Goal: Information Seeking & Learning: Understand process/instructions

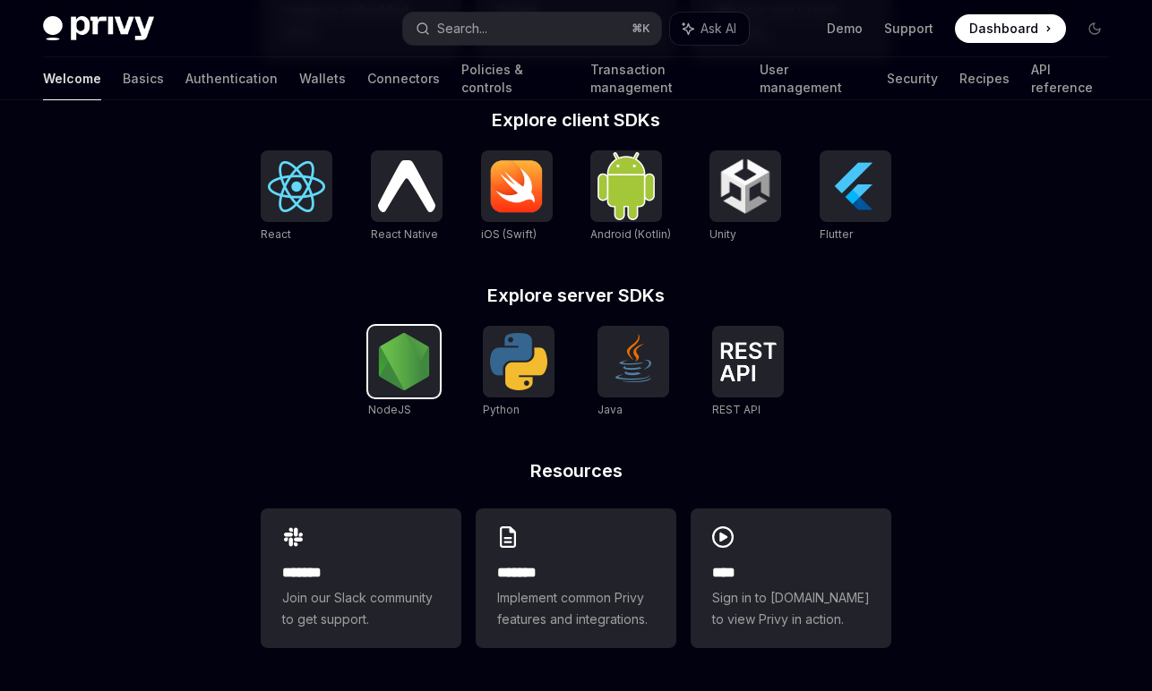
scroll to position [691, 0]
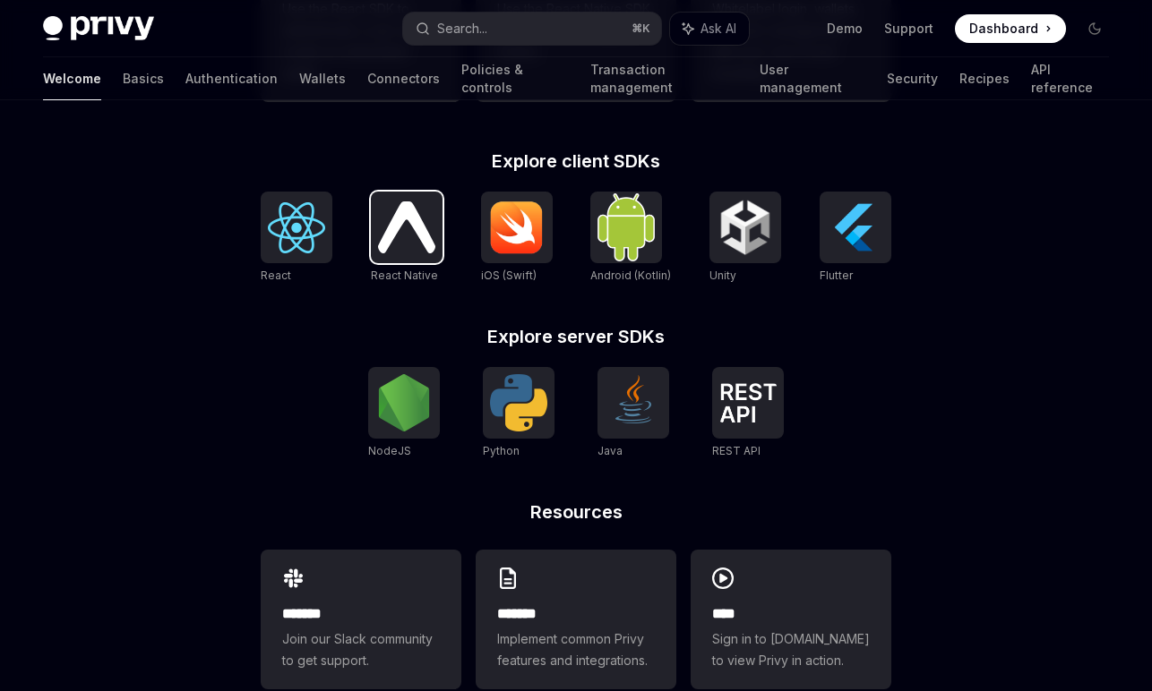
click at [414, 239] on img at bounding box center [406, 226] width 57 height 51
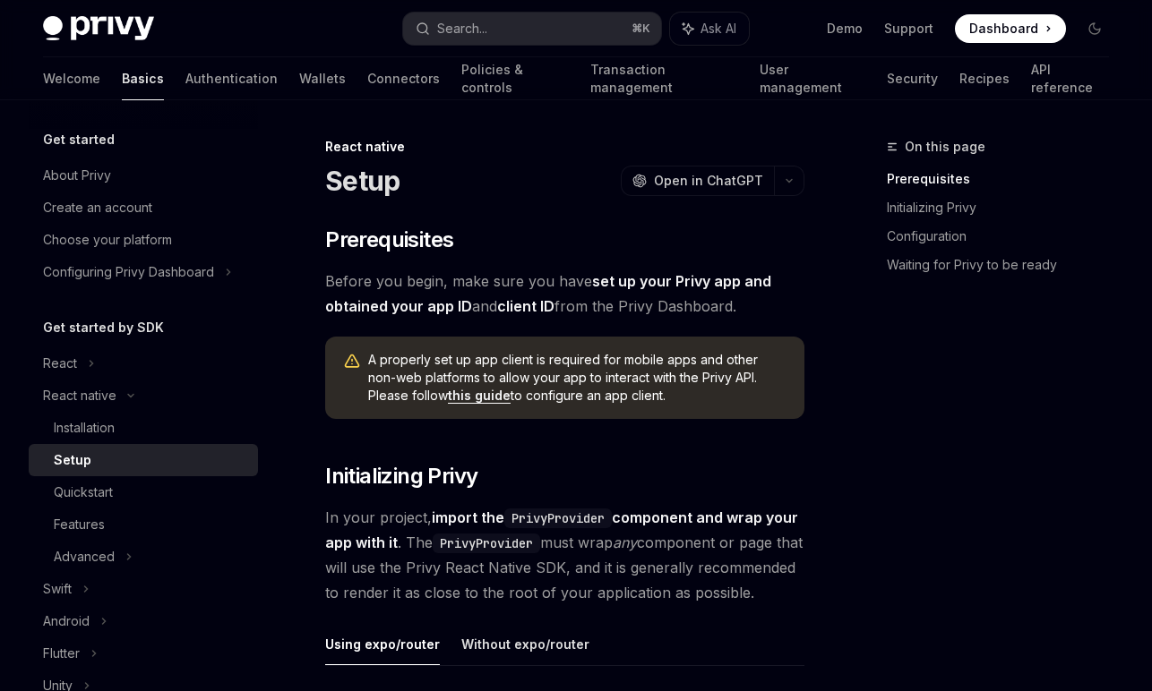
click at [995, 22] on span "Dashboard" at bounding box center [1003, 29] width 69 height 18
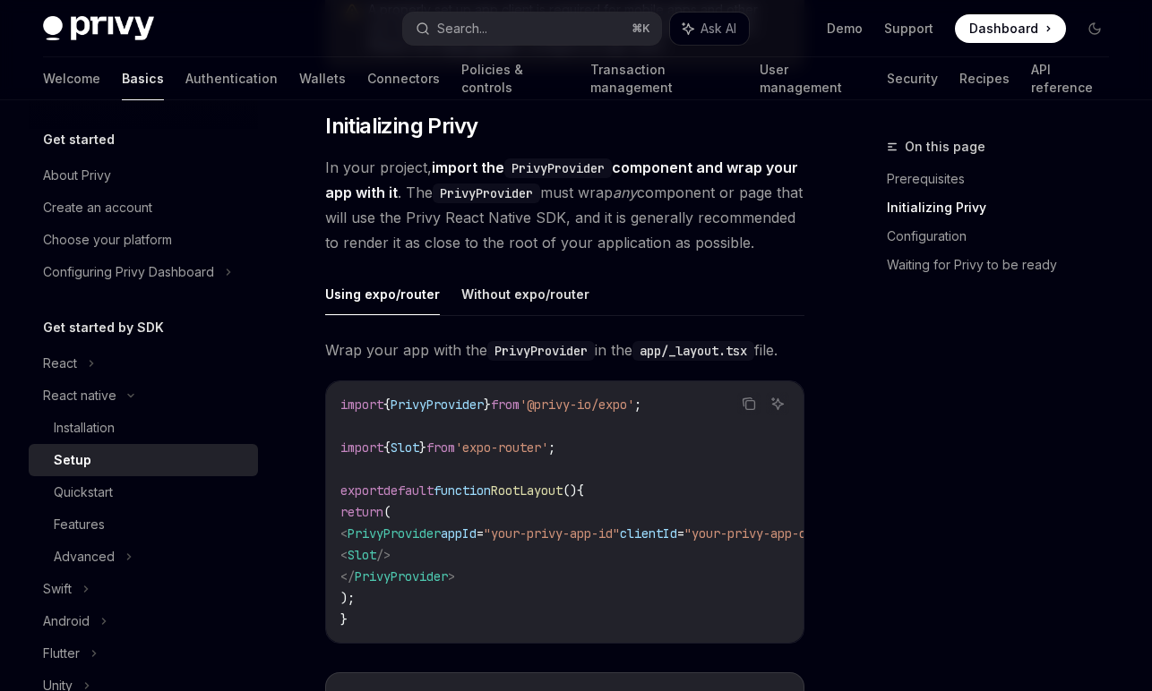
scroll to position [357, 0]
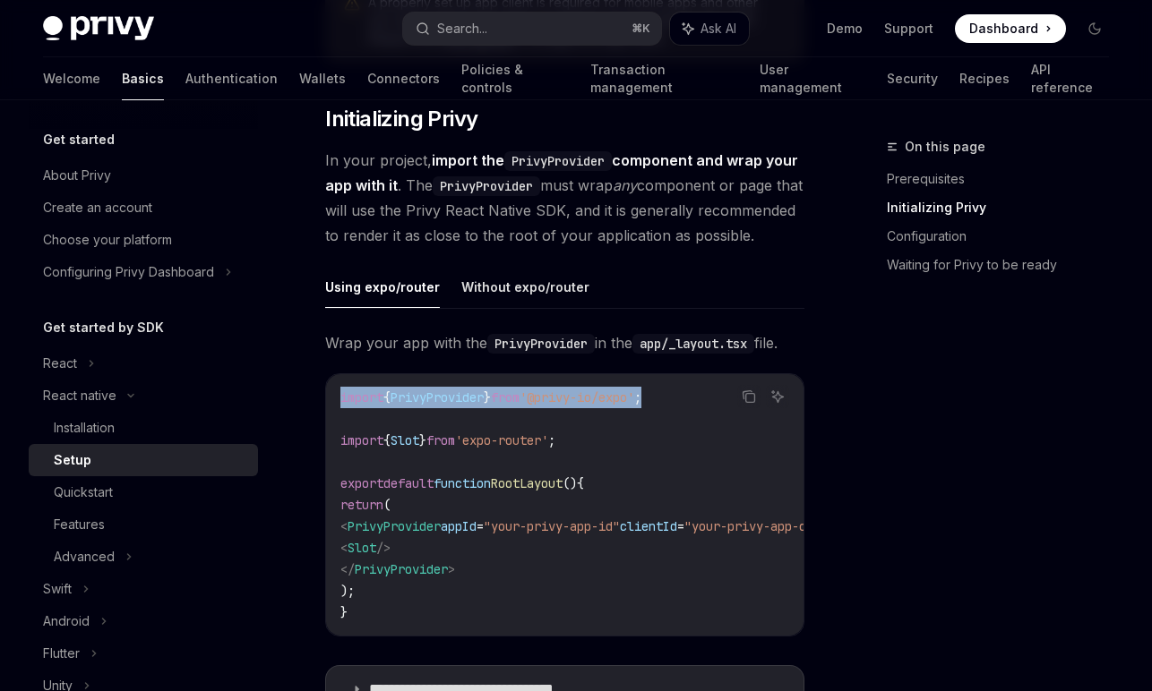
drag, startPoint x: 690, startPoint y: 424, endPoint x: 332, endPoint y: 431, distance: 357.4
click at [332, 431] on div "import { PrivyProvider } from '@privy-io/expo' ; import { Slot } from 'expo-rou…" at bounding box center [564, 504] width 477 height 261
copy span "import { PrivyProvider } from '@privy-io/expo' ;"
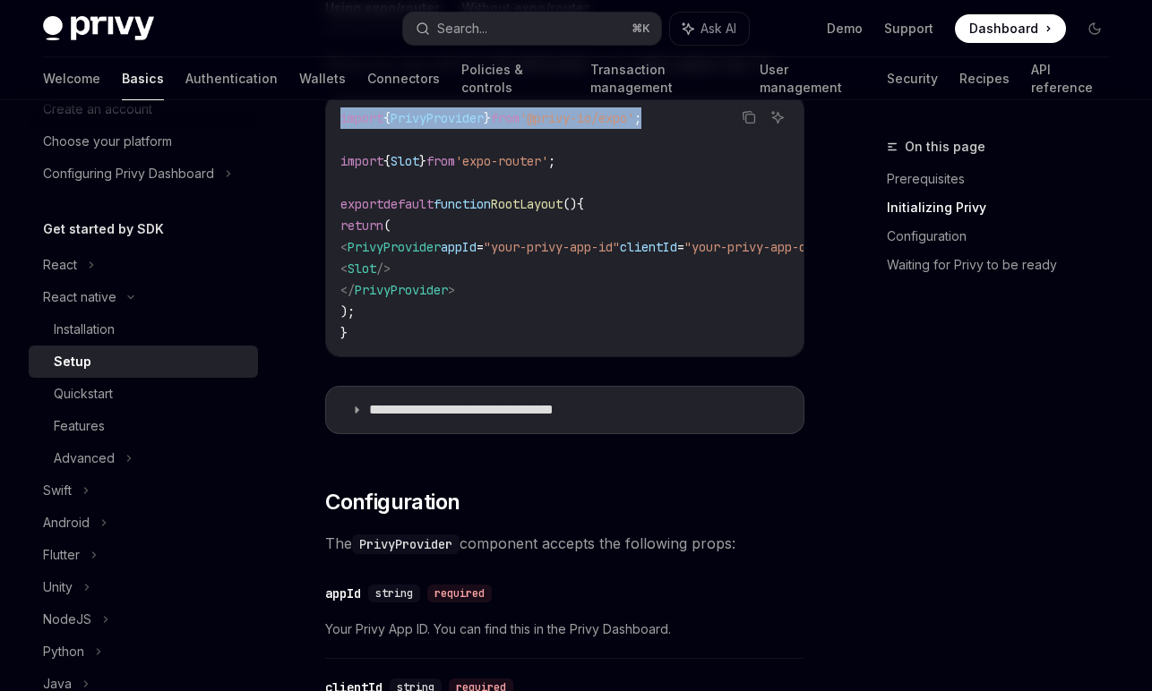
scroll to position [654, 0]
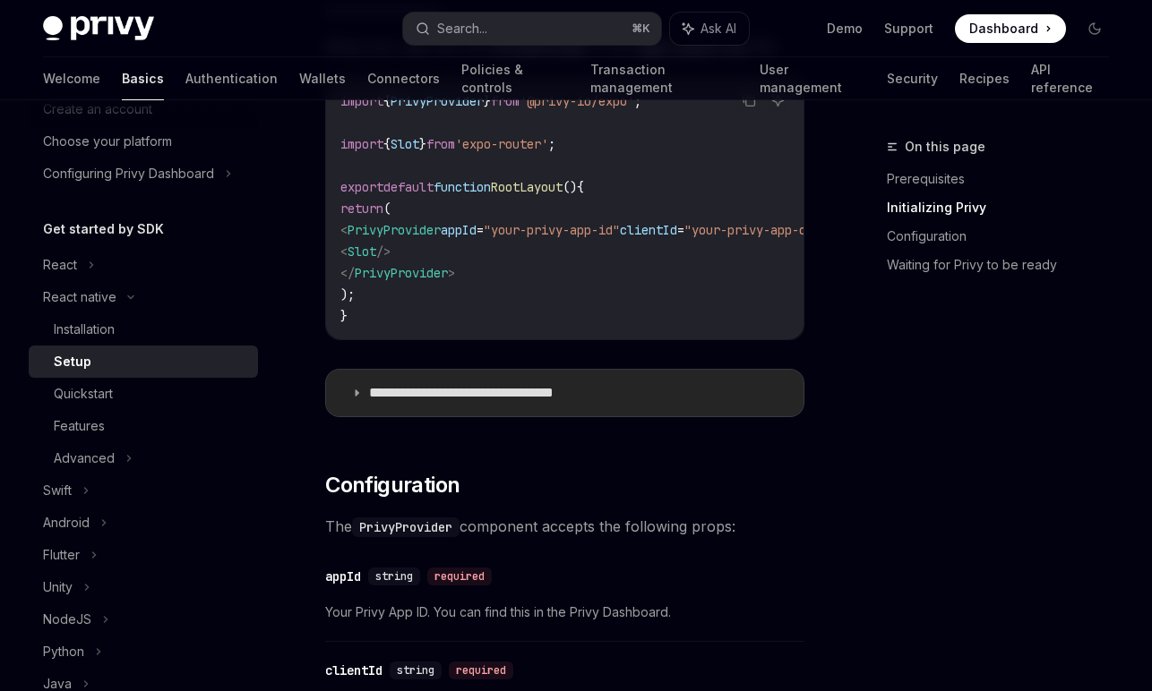
click at [355, 416] on summary "**********" at bounding box center [564, 393] width 477 height 47
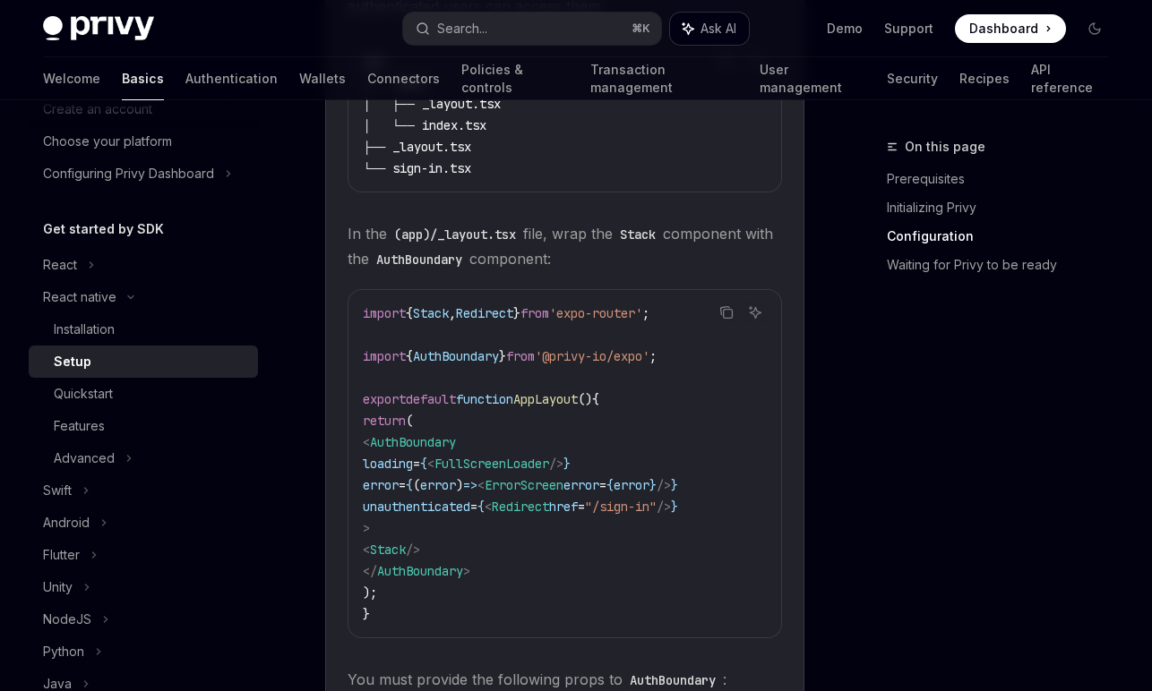
scroll to position [1905, 0]
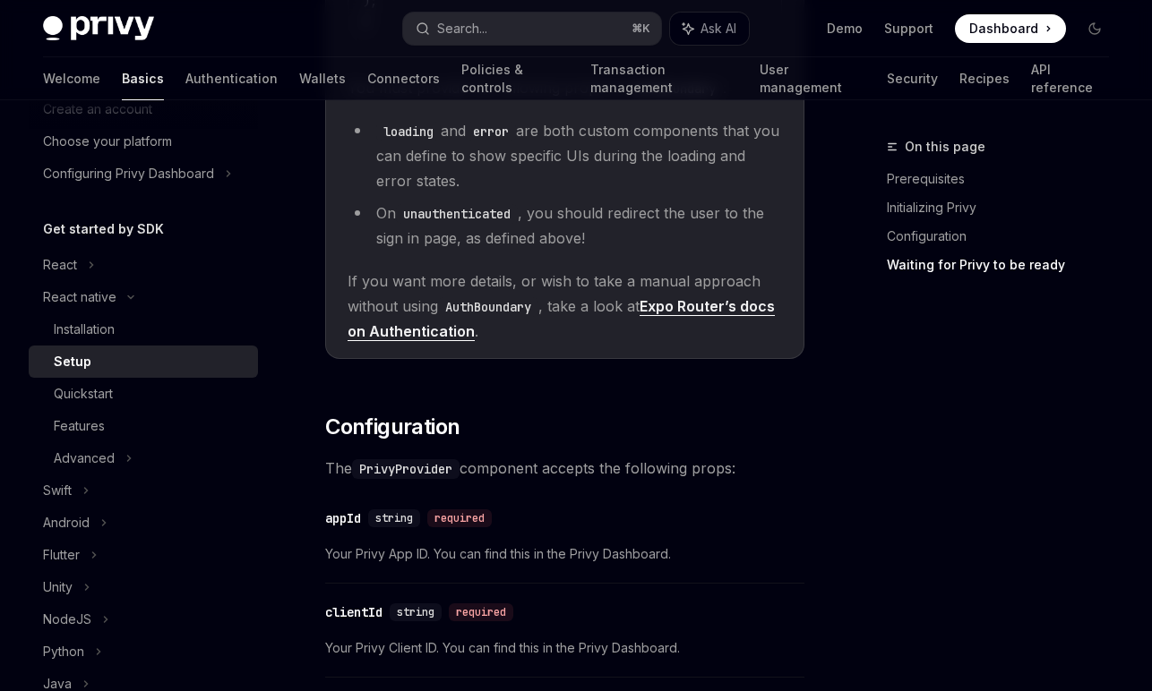
click at [719, 341] on link "Expo Router’s docs on Authentication" at bounding box center [560, 319] width 427 height 44
